Goal: Check status: Check status

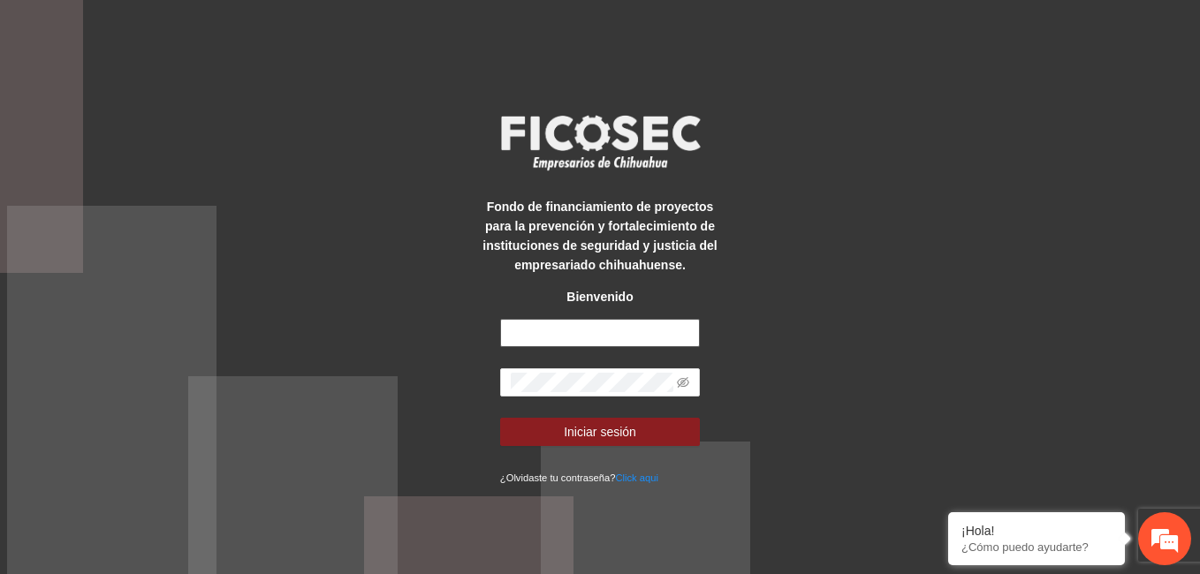
click at [655, 338] on input "text" at bounding box center [600, 333] width 200 height 28
type input "**********"
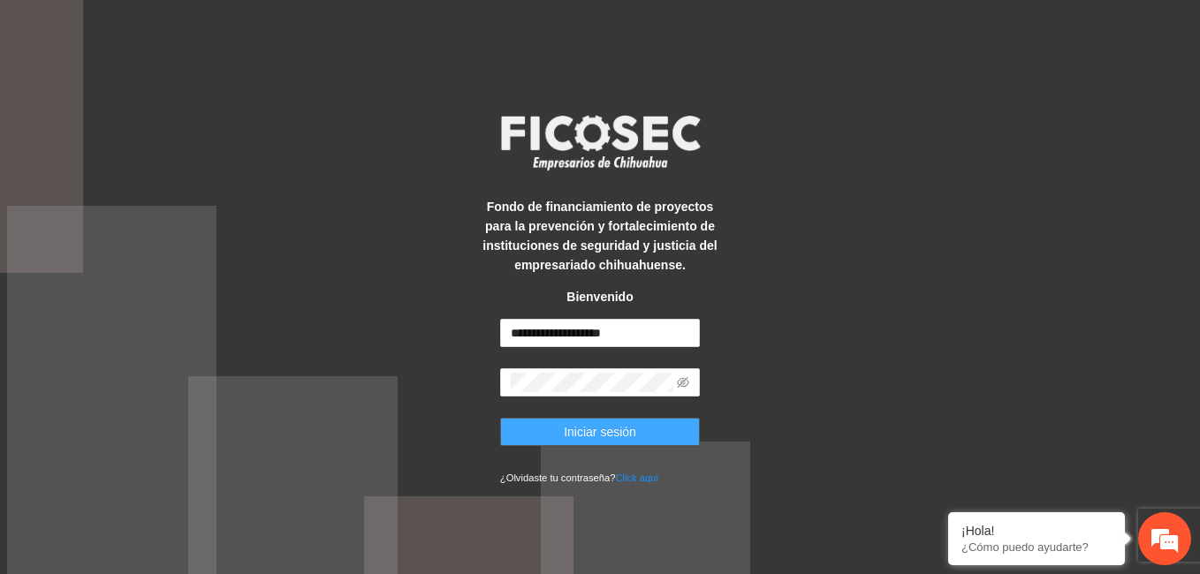
click at [614, 429] on span "Iniciar sesión" at bounding box center [600, 431] width 72 height 19
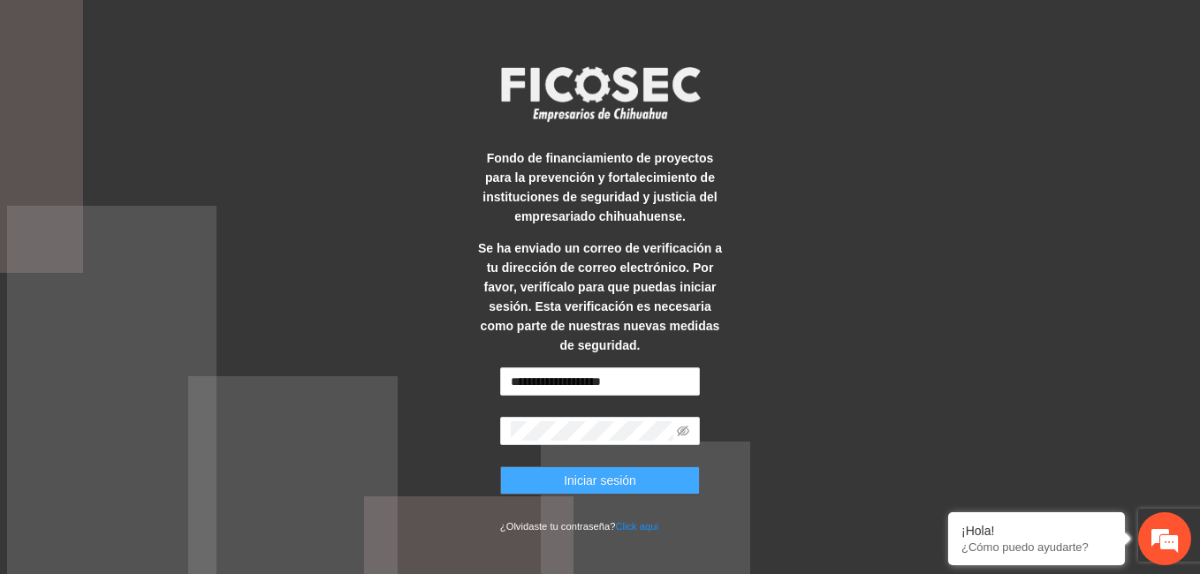
click at [614, 477] on span "Iniciar sesión" at bounding box center [600, 480] width 72 height 19
click at [642, 521] on link "Click aqui" at bounding box center [636, 526] width 43 height 11
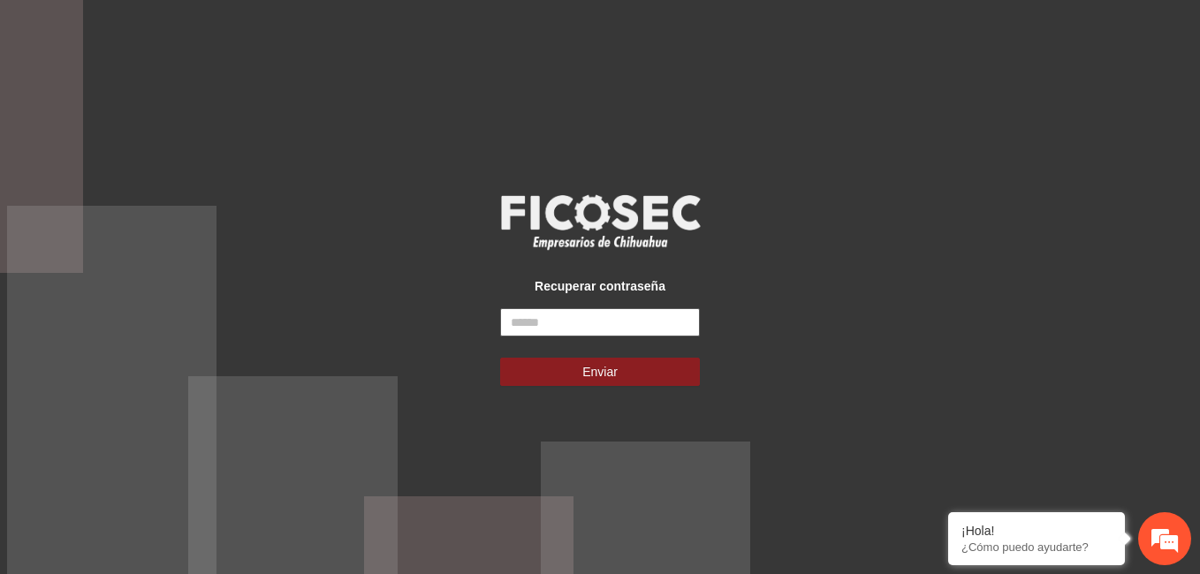
click at [593, 320] on input "text" at bounding box center [600, 322] width 200 height 28
type input "**********"
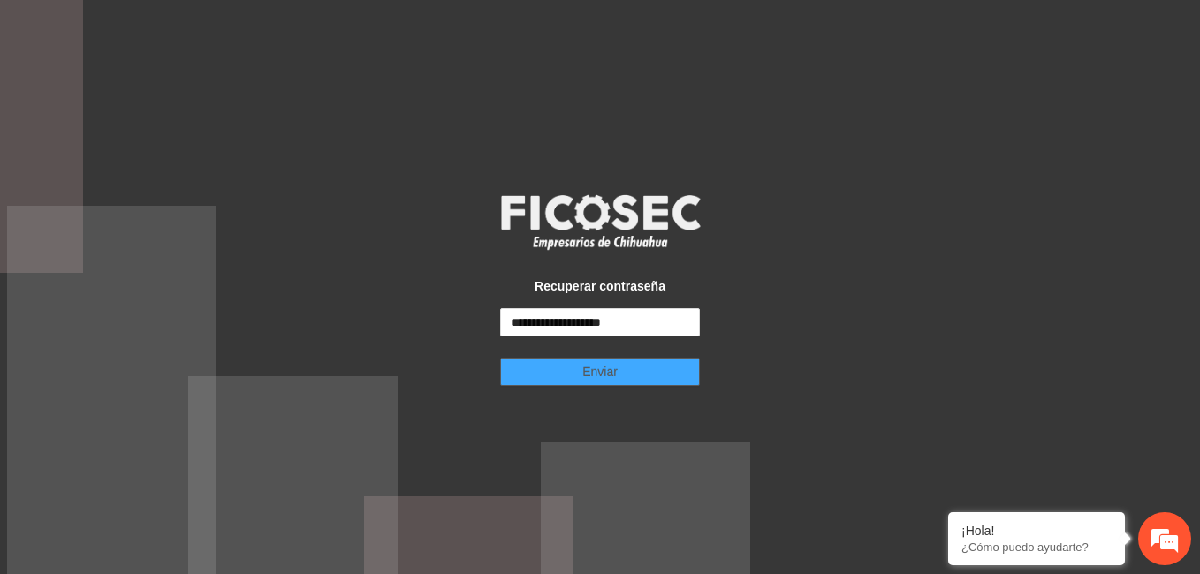
click at [598, 368] on span "Enviar" at bounding box center [599, 371] width 35 height 19
click at [631, 373] on button "Enviar" at bounding box center [600, 372] width 200 height 28
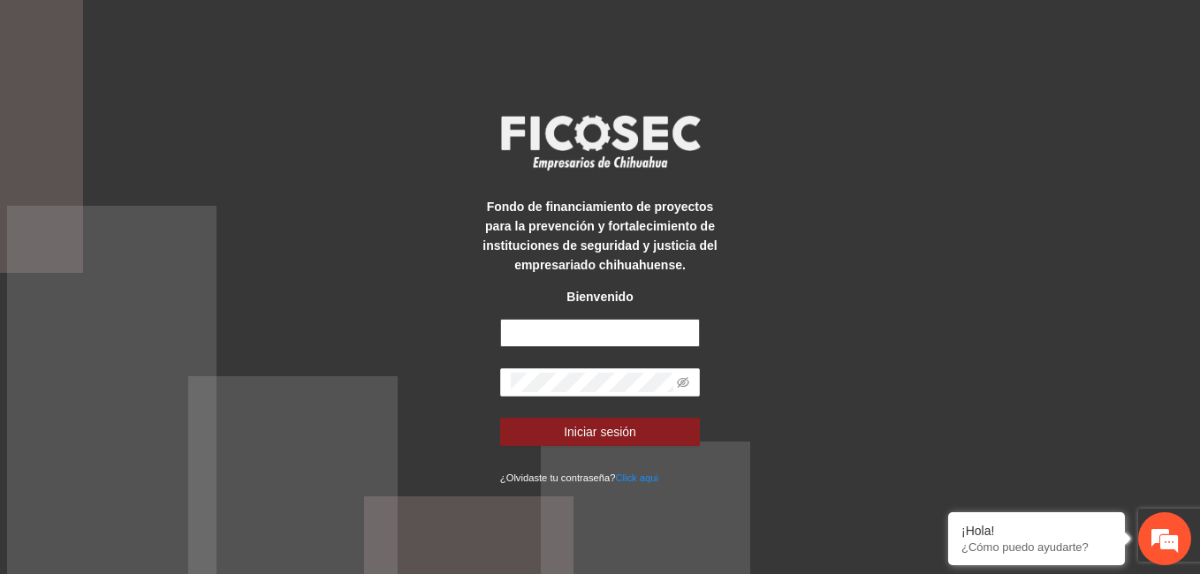
click at [633, 336] on input "text" at bounding box center [600, 333] width 200 height 28
type input "**********"
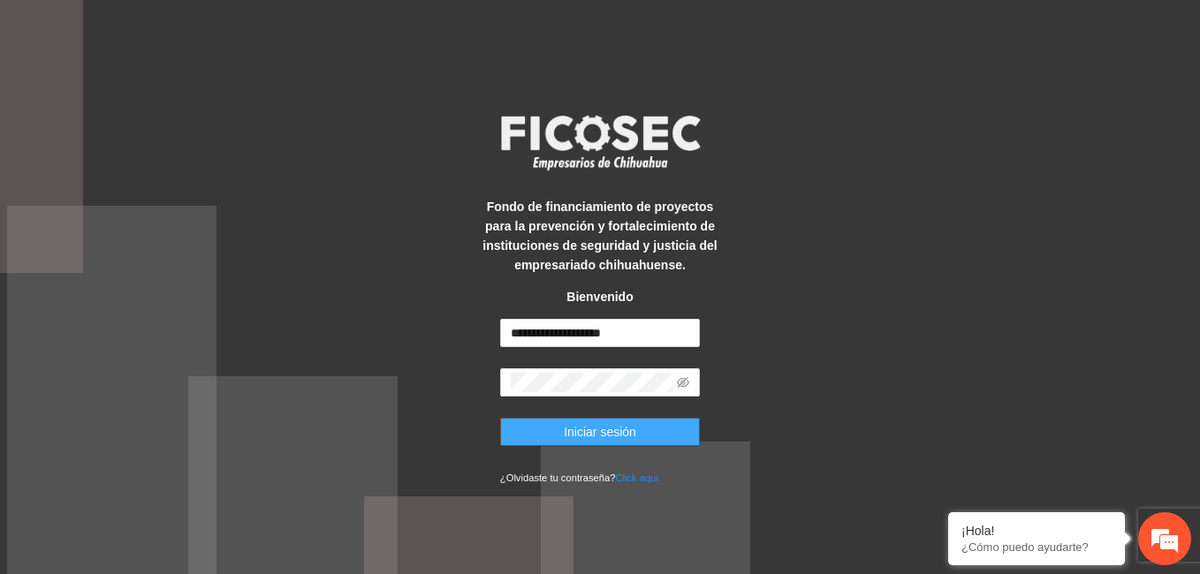
click at [631, 431] on span "Iniciar sesión" at bounding box center [600, 431] width 72 height 19
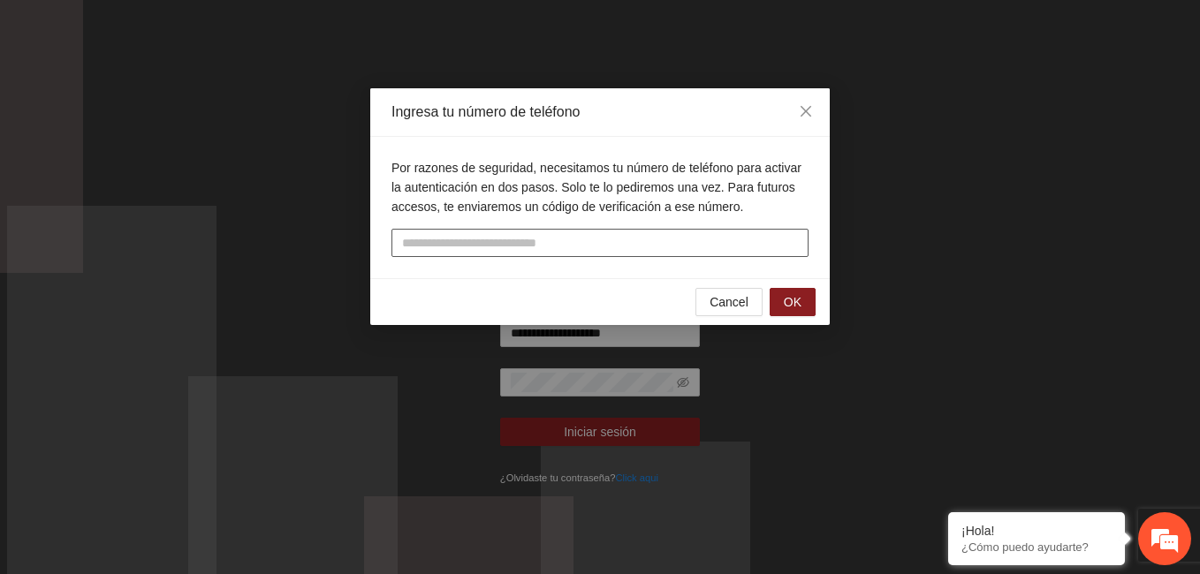
click at [672, 235] on input "tel" at bounding box center [599, 243] width 417 height 28
type input "**********"
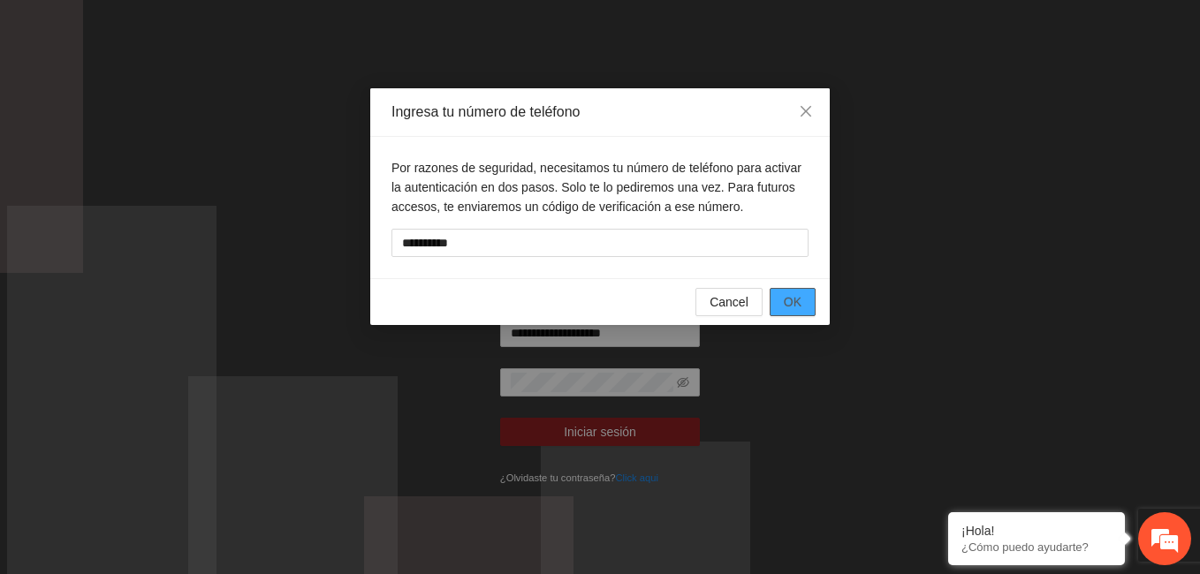
click at [795, 297] on span "OK" at bounding box center [793, 302] width 18 height 19
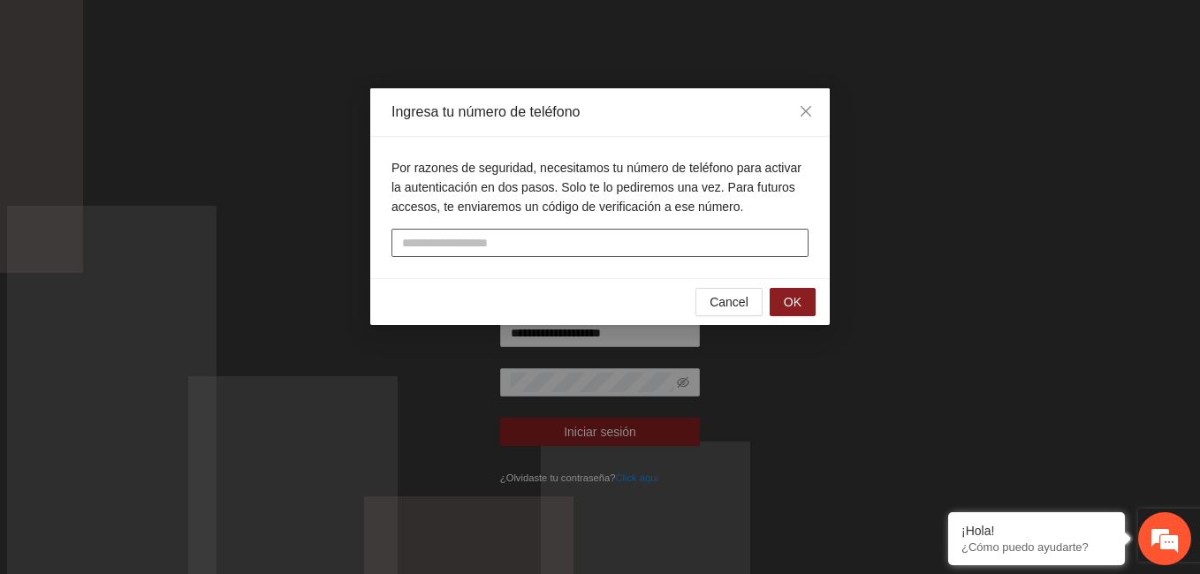
click at [452, 241] on input "text" at bounding box center [599, 243] width 417 height 28
type input "******"
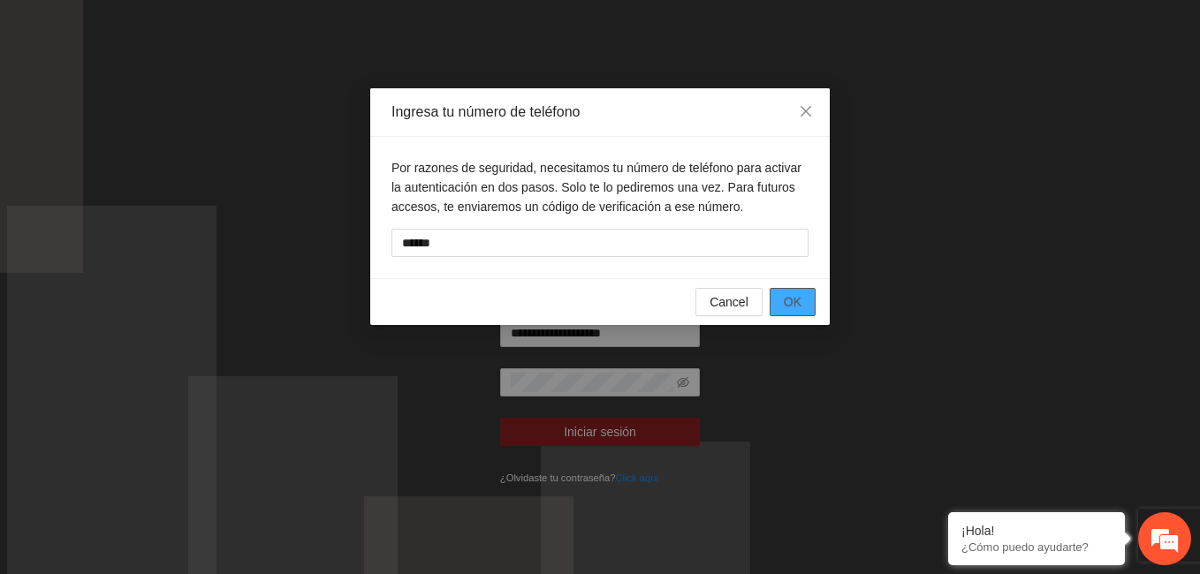
click at [803, 298] on button "OK" at bounding box center [793, 302] width 46 height 28
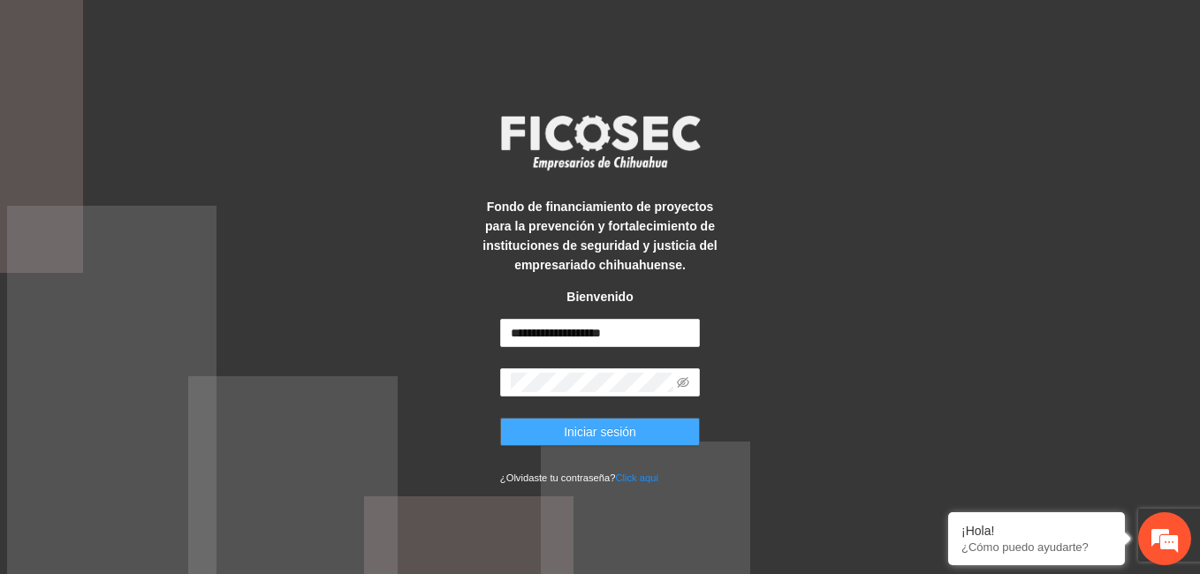
click at [634, 438] on span "Iniciar sesión" at bounding box center [600, 431] width 72 height 19
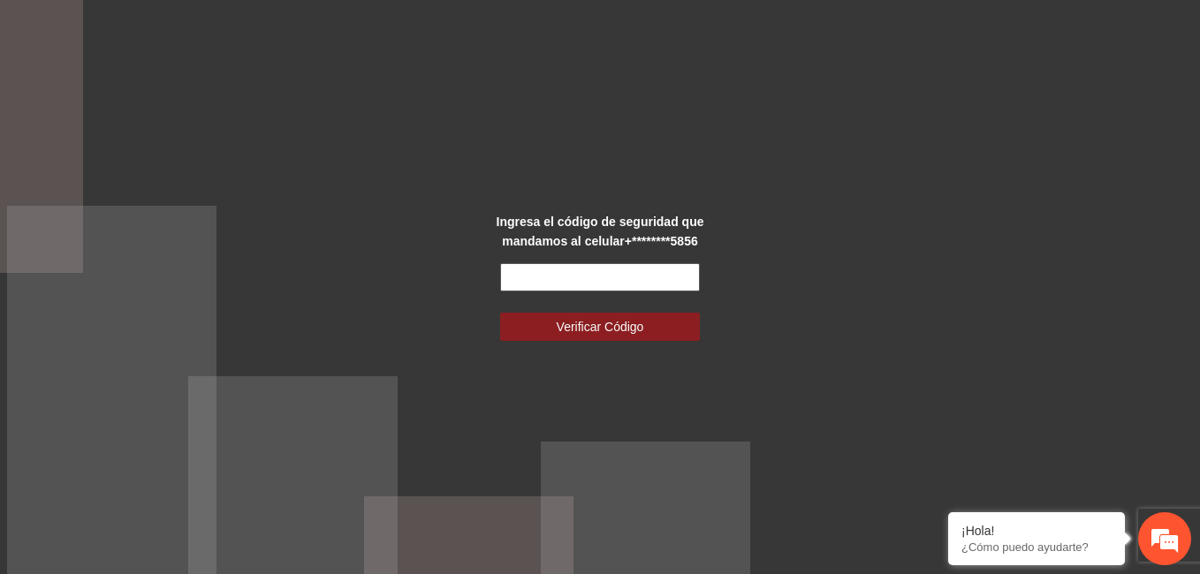
click at [575, 277] on input "text" at bounding box center [600, 277] width 200 height 28
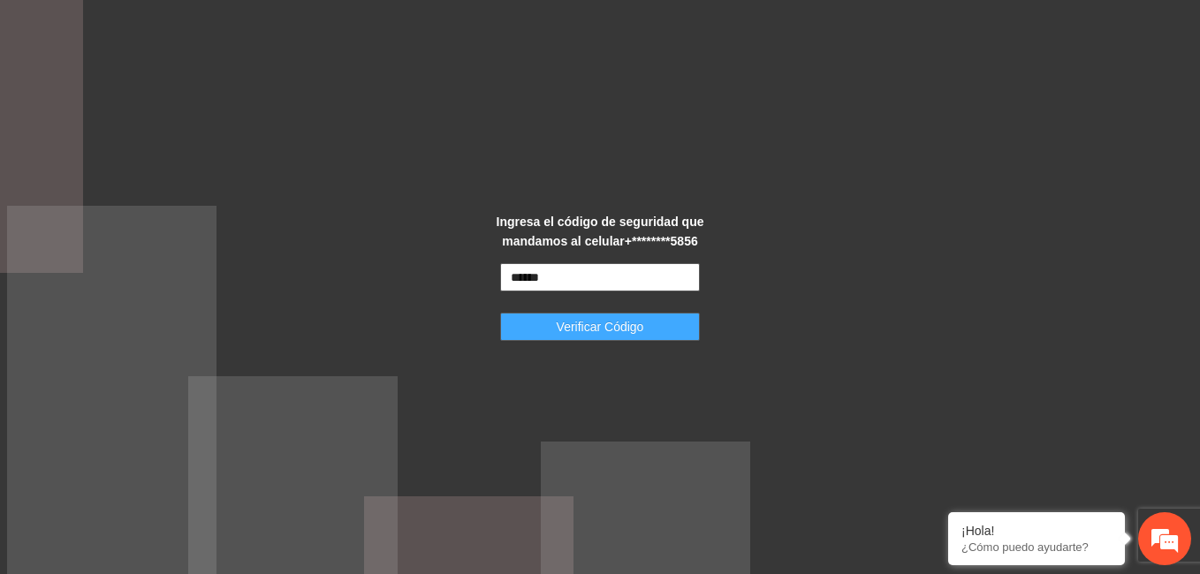
type input "******"
click at [643, 330] on span "Verificar Código" at bounding box center [600, 326] width 87 height 19
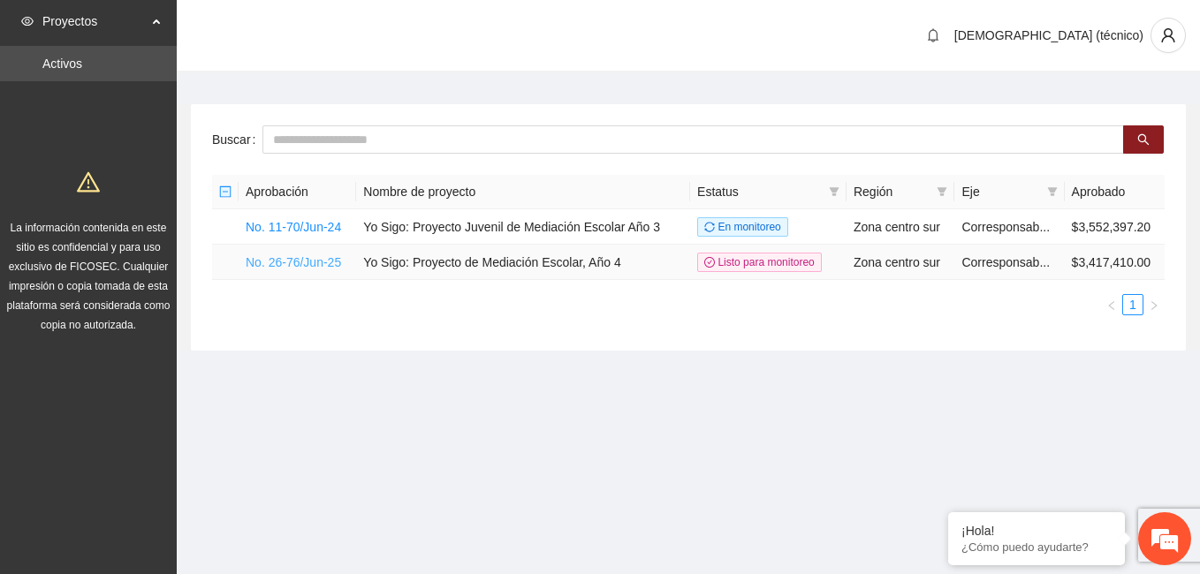
click at [297, 262] on link "No. 26-76/Jun-25" at bounding box center [293, 262] width 95 height 14
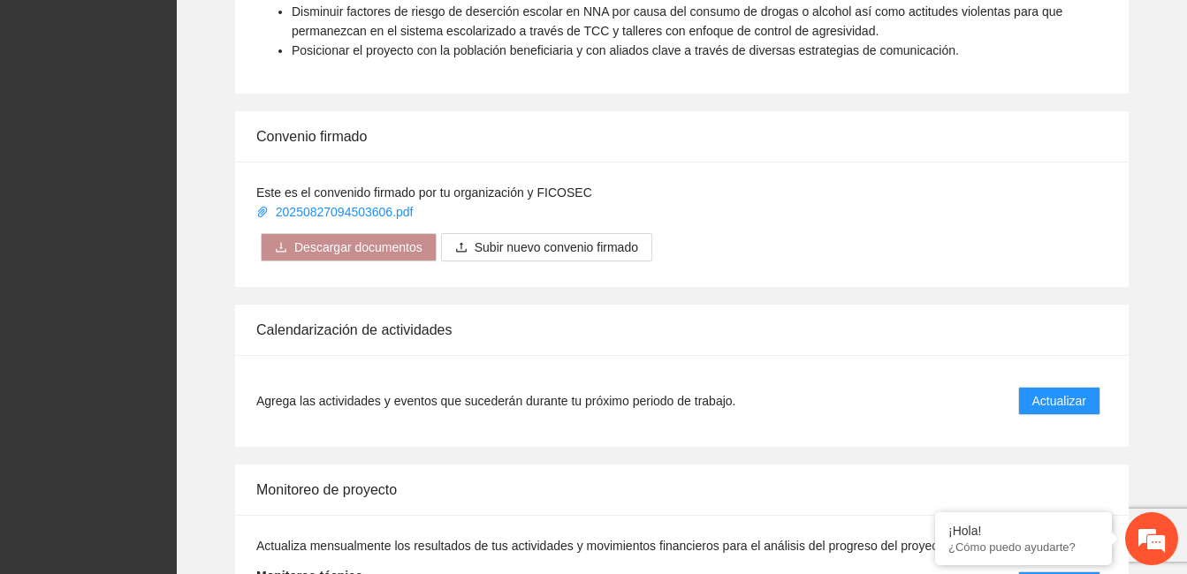
scroll to position [1343, 0]
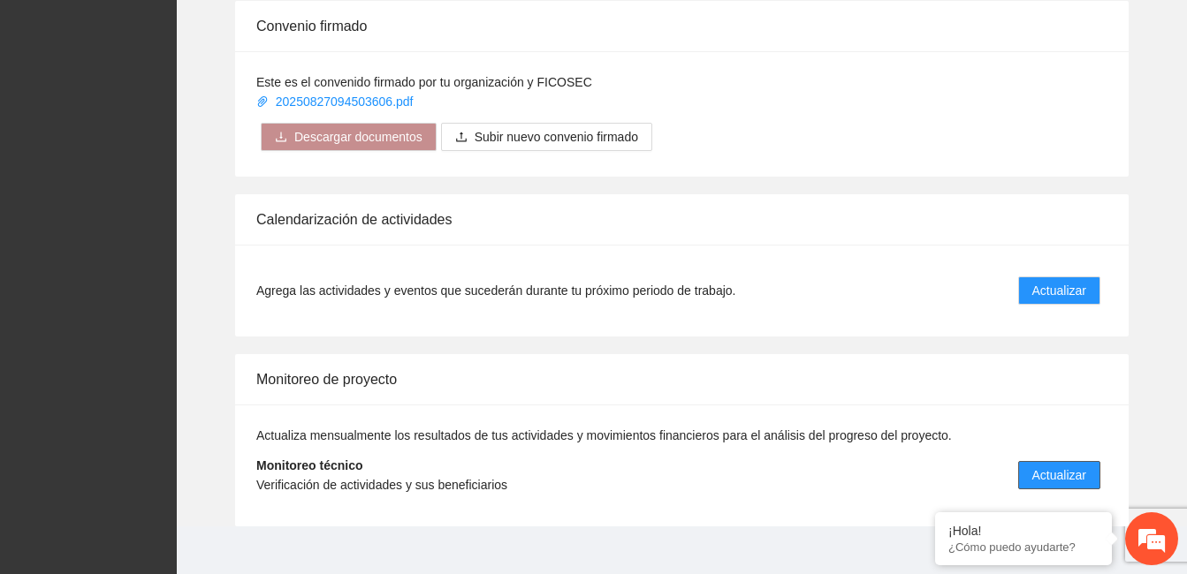
click at [1067, 466] on span "Actualizar" at bounding box center [1059, 475] width 54 height 19
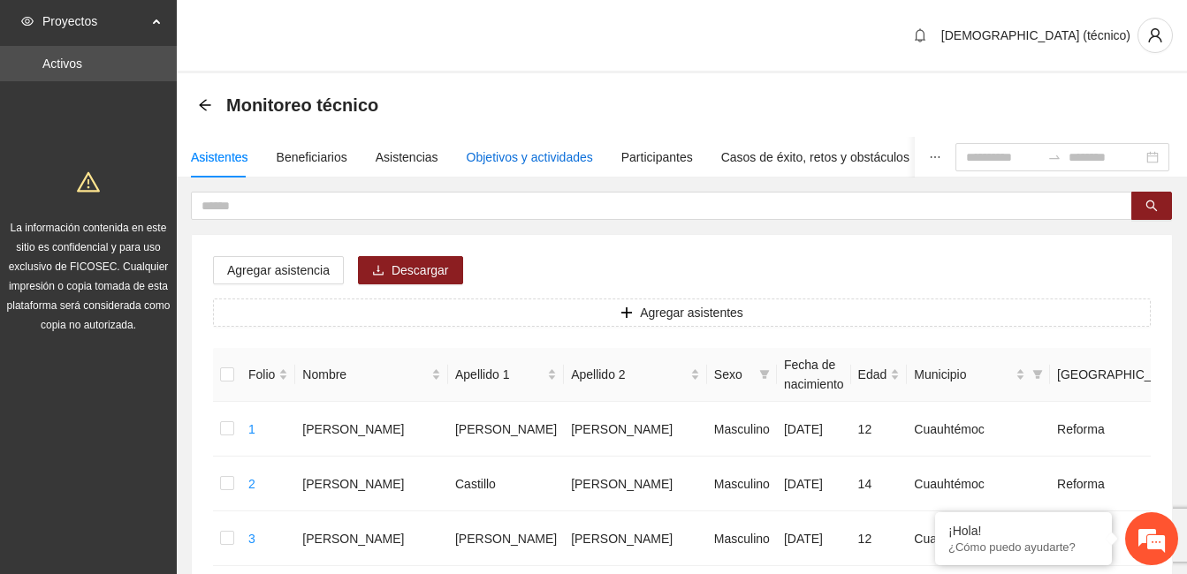
click at [542, 155] on div "Objetivos y actividades" at bounding box center [530, 157] width 126 height 19
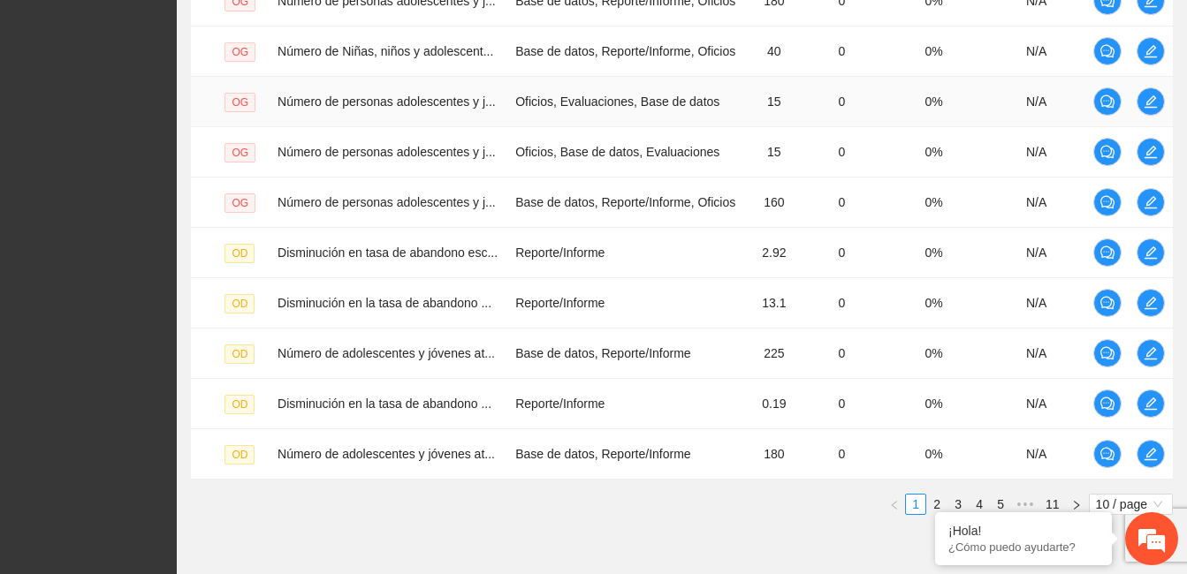
scroll to position [582, 0]
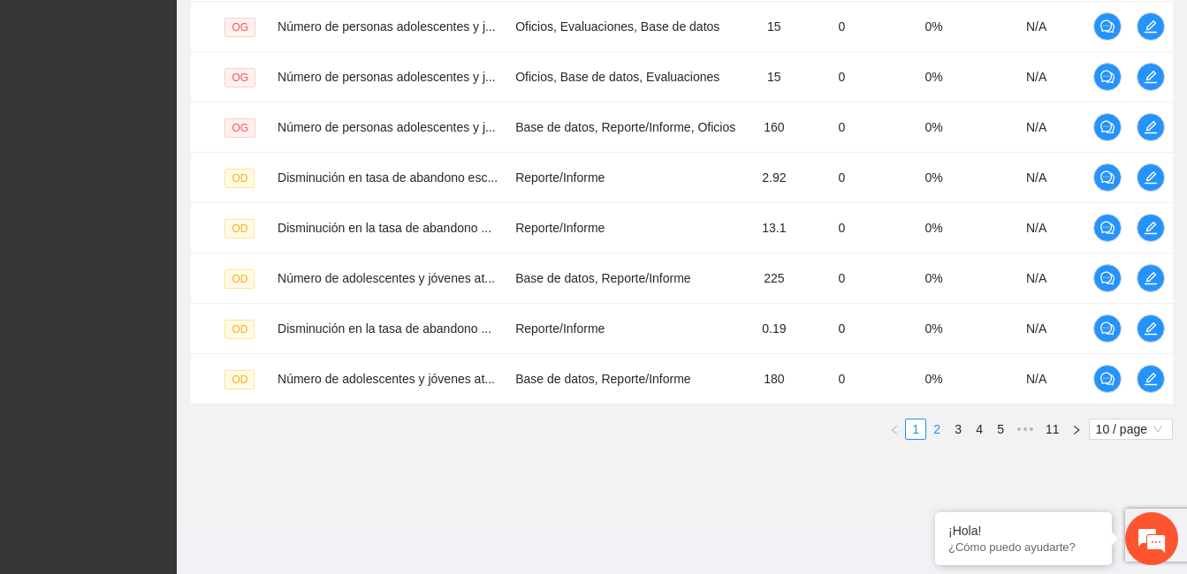
click at [936, 424] on link "2" at bounding box center [936, 429] width 19 height 19
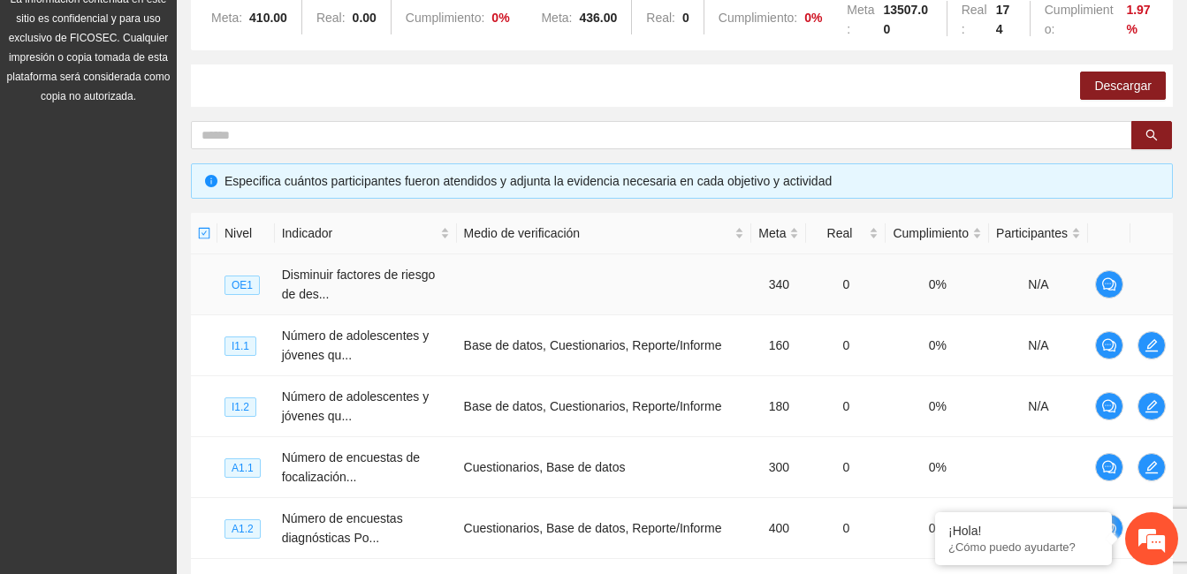
scroll to position [688, 0]
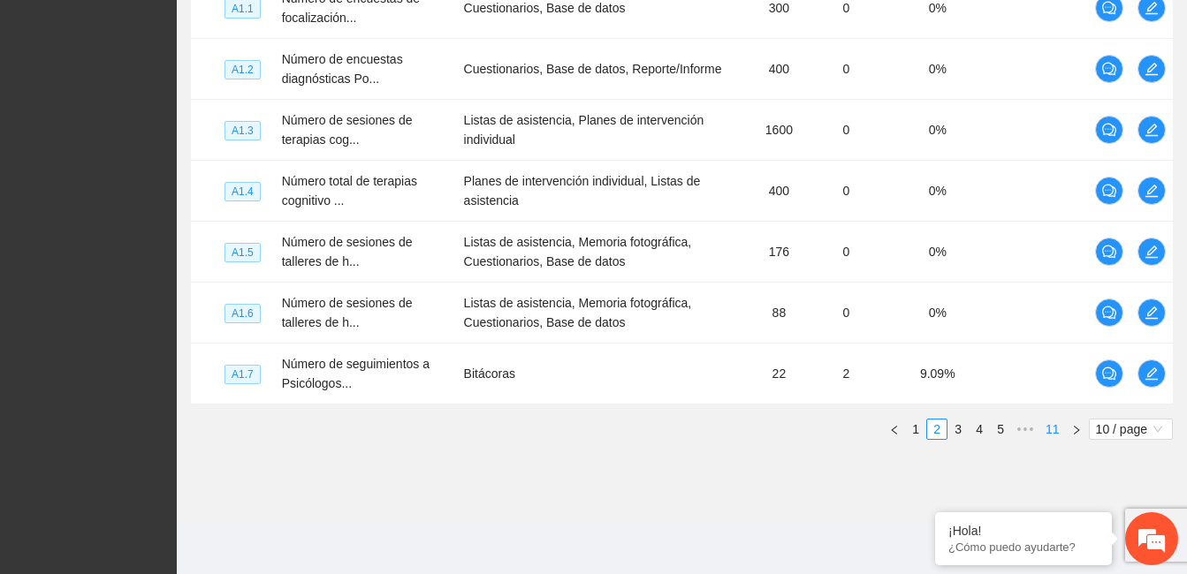
click at [1054, 432] on link "11" at bounding box center [1052, 429] width 25 height 19
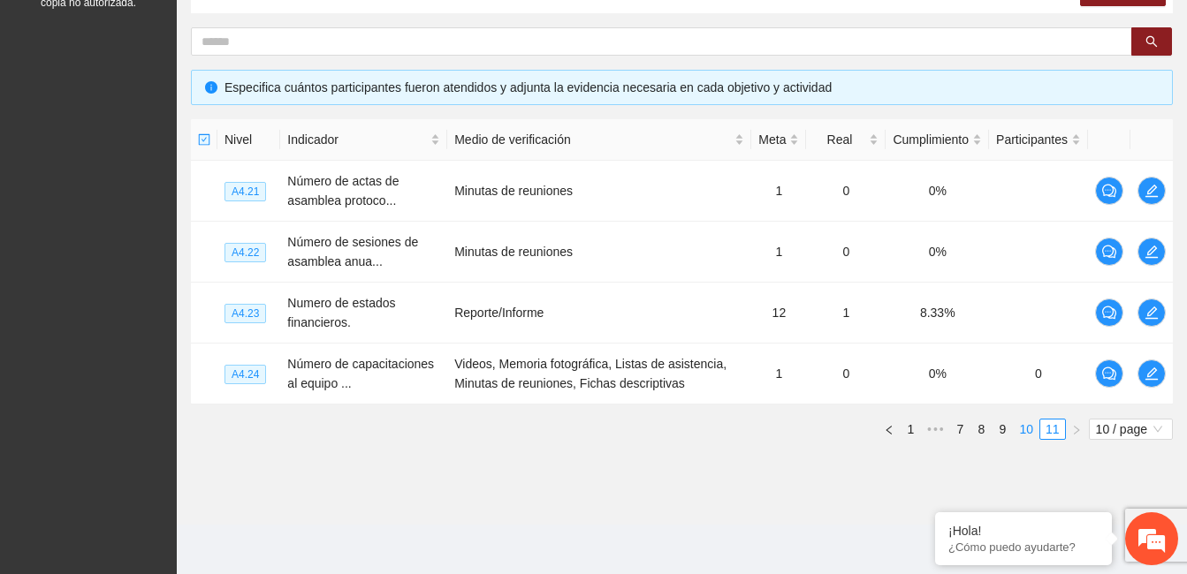
click at [1026, 432] on link "10" at bounding box center [1026, 429] width 25 height 19
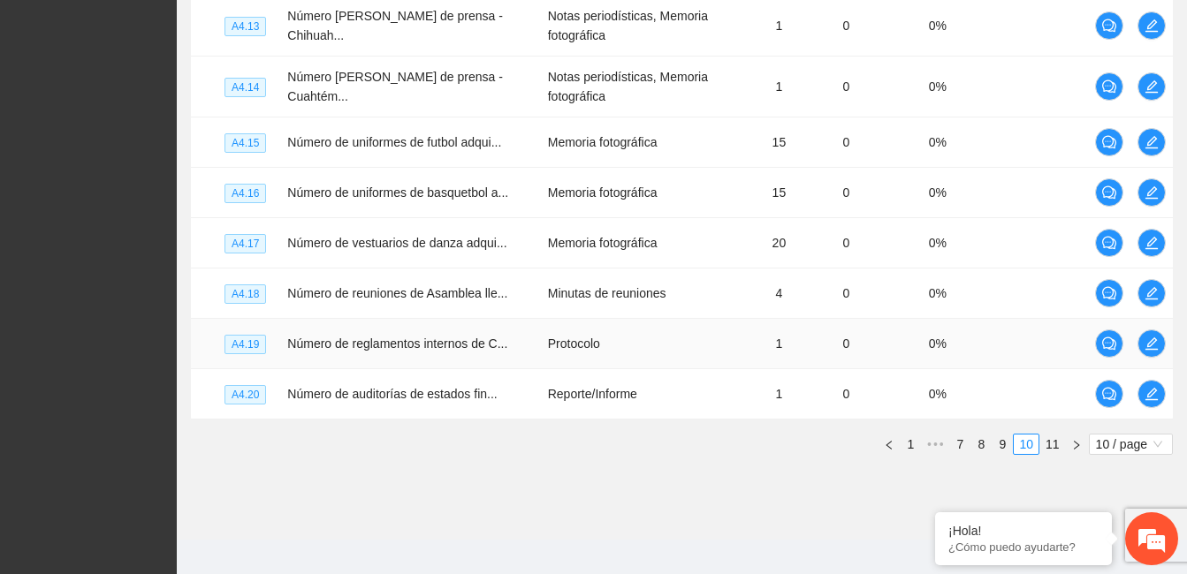
scroll to position [604, 0]
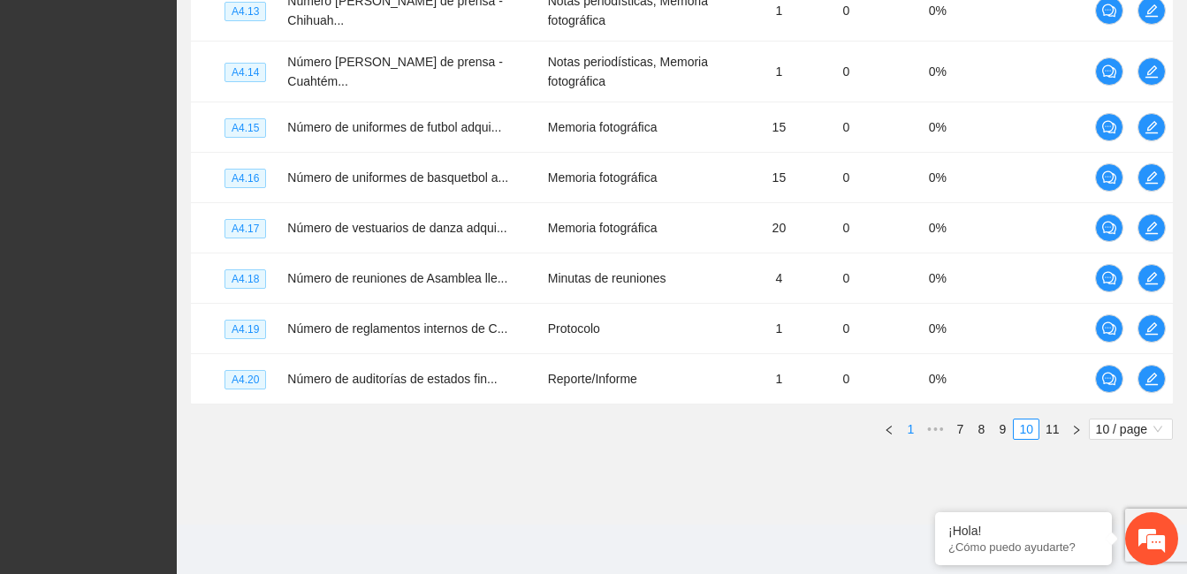
click at [914, 427] on link "1" at bounding box center [910, 429] width 19 height 19
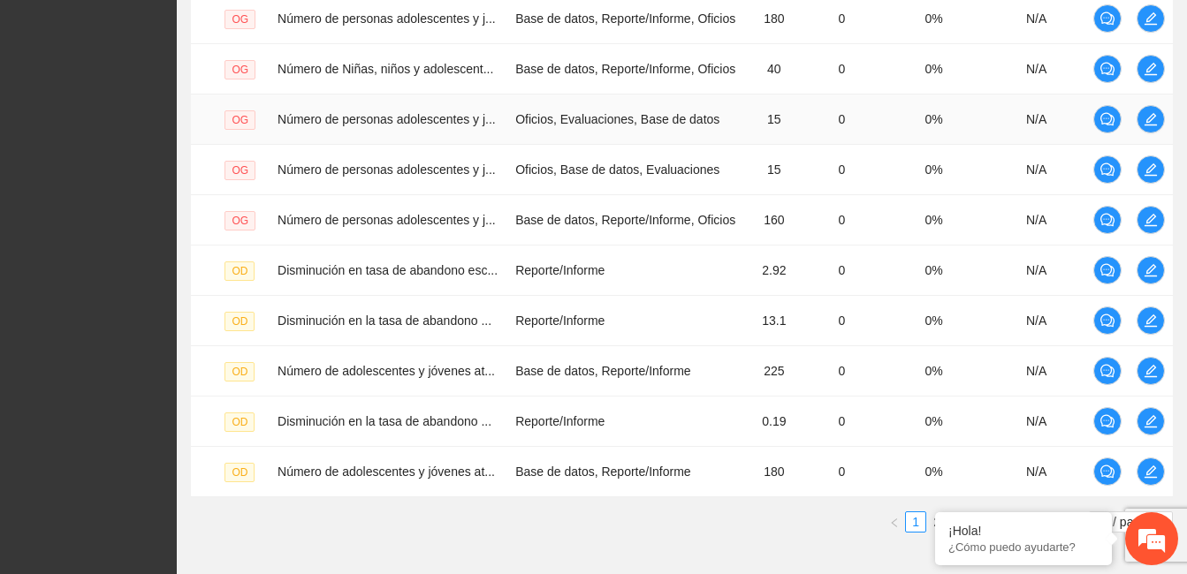
scroll to position [494, 0]
